Goal: Check status

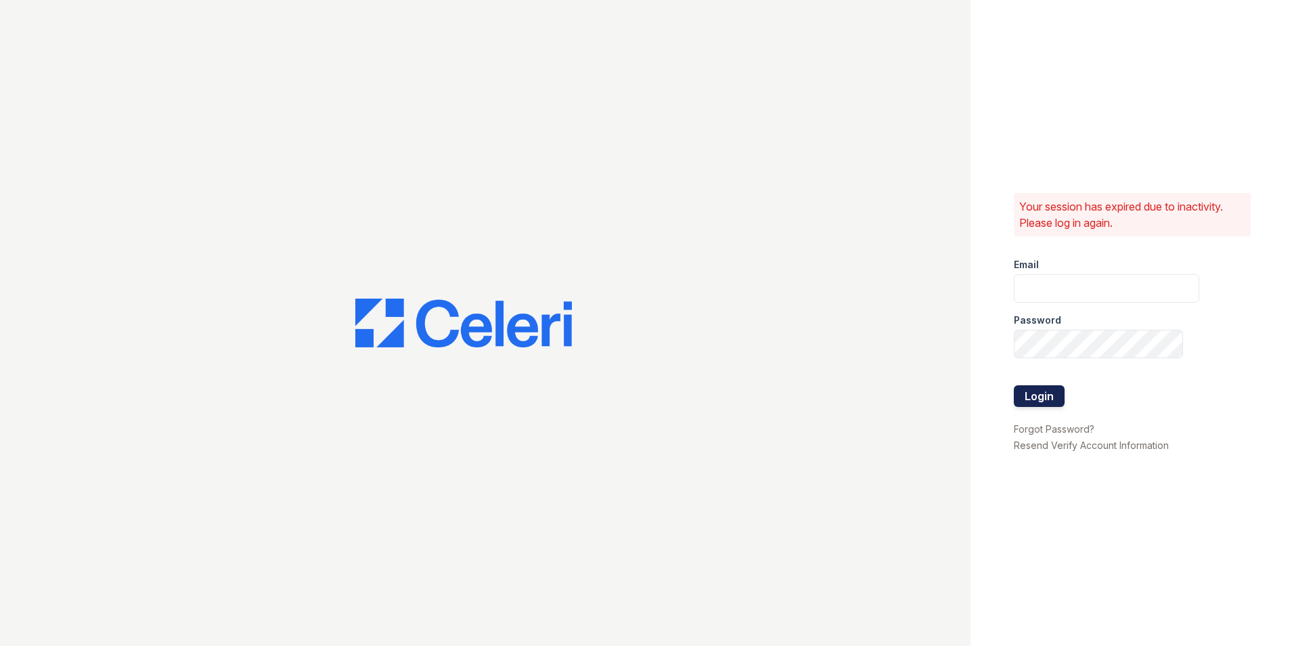
type input "vistas.am@cafmanagement.com"
click at [1050, 391] on button "Login" at bounding box center [1039, 396] width 51 height 22
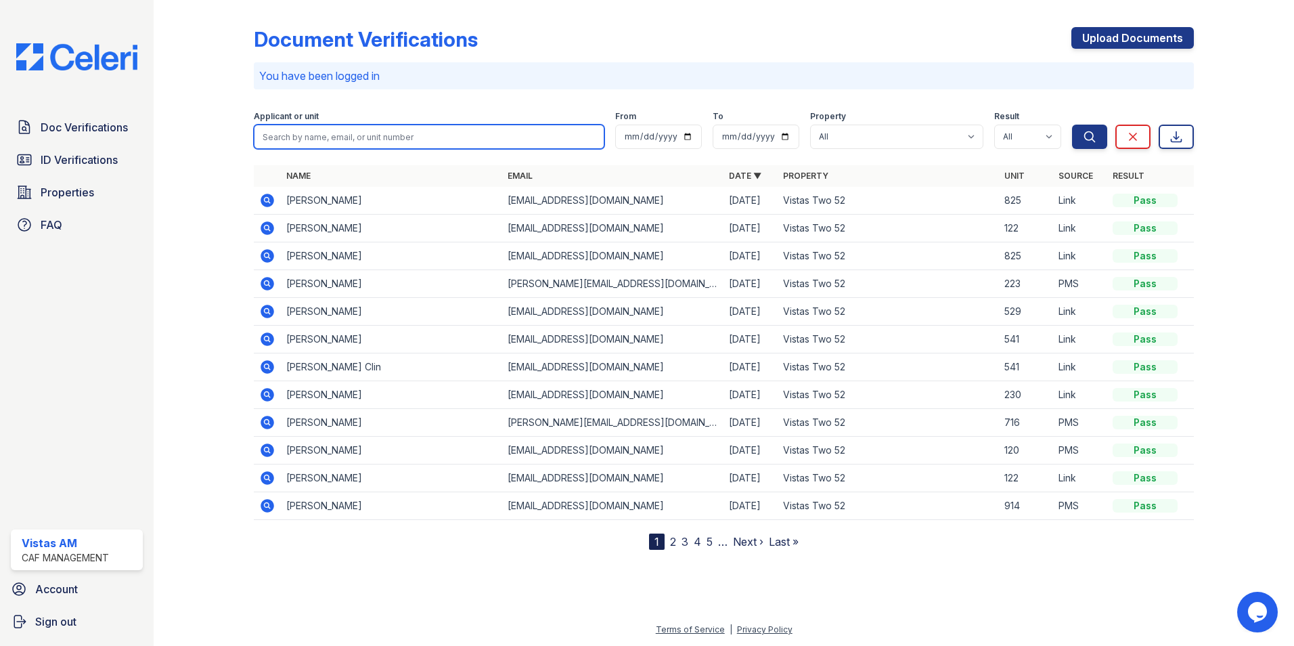
click at [348, 139] on input "search" at bounding box center [429, 137] width 351 height 24
type input "isabel"
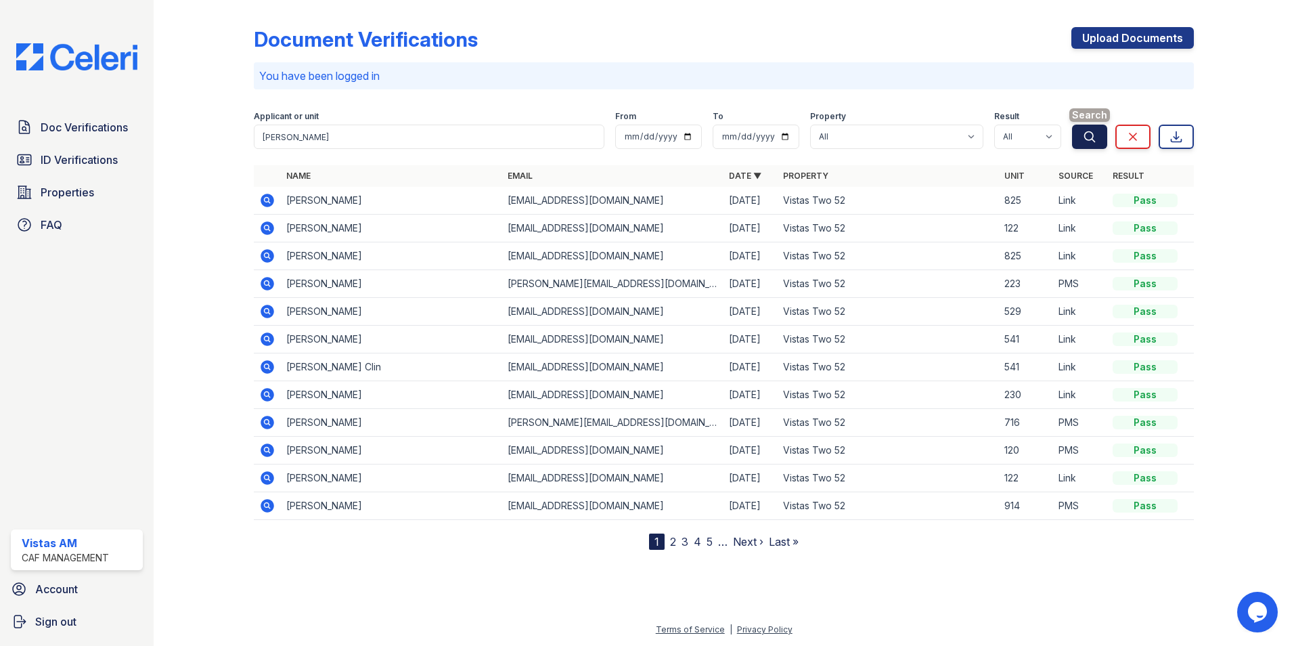
click at [1078, 139] on button "Search" at bounding box center [1089, 137] width 35 height 24
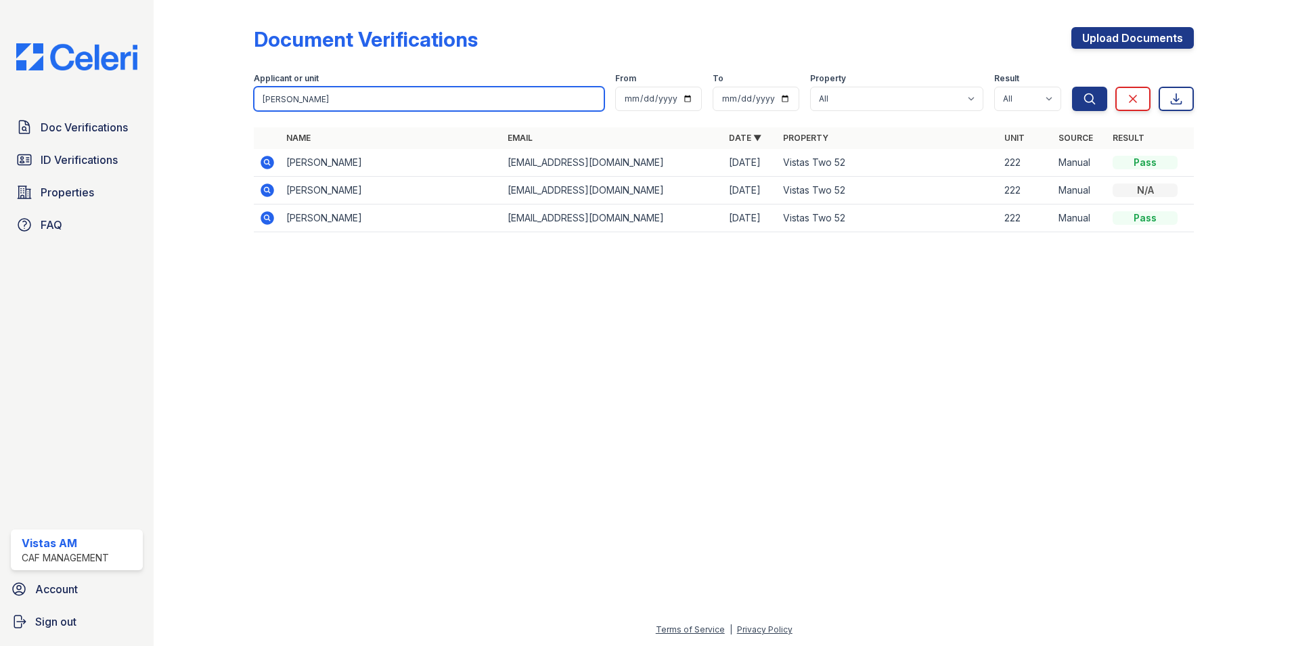
drag, startPoint x: 541, startPoint y: 106, endPoint x: 266, endPoint y: 112, distance: 275.6
click at [266, 112] on form "Applicant or unit isabel From To Property All Vistas Two 52 Result All Pass Cau…" at bounding box center [724, 89] width 940 height 54
type input "i"
